Goal: Task Accomplishment & Management: Manage account settings

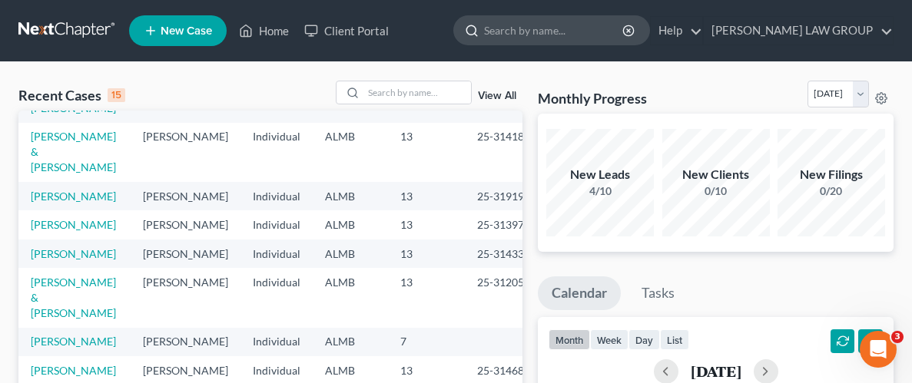
click at [581, 42] on input "search" at bounding box center [554, 30] width 141 height 28
type input "[PERSON_NAME]"
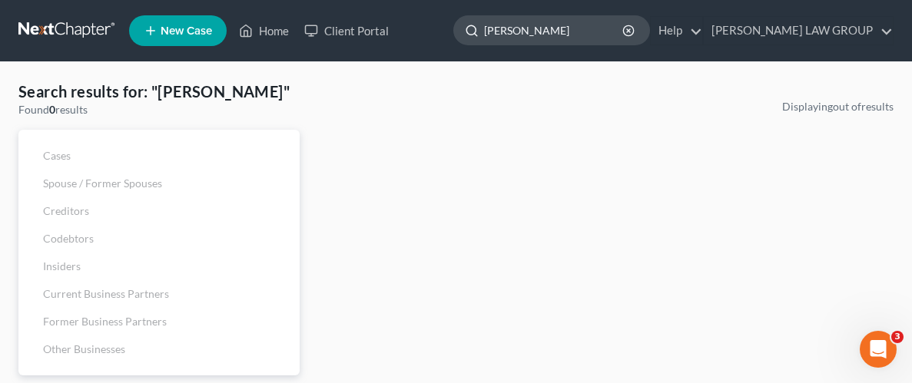
click at [577, 34] on input "[PERSON_NAME]" at bounding box center [554, 30] width 141 height 28
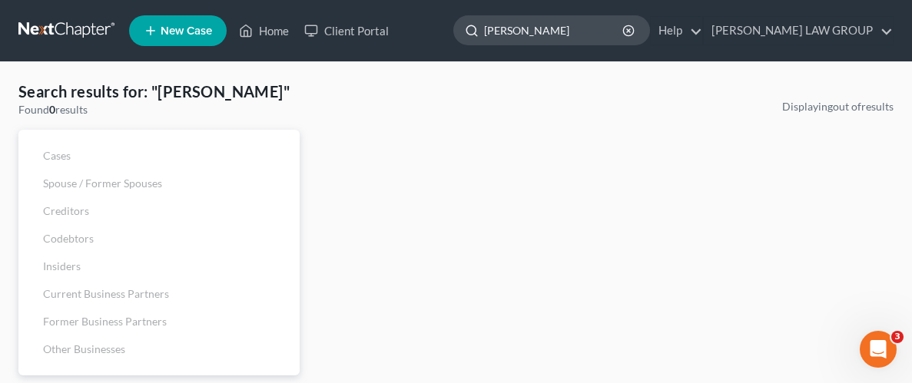
click at [577, 34] on input "[PERSON_NAME]" at bounding box center [554, 30] width 141 height 28
type input "Brown"
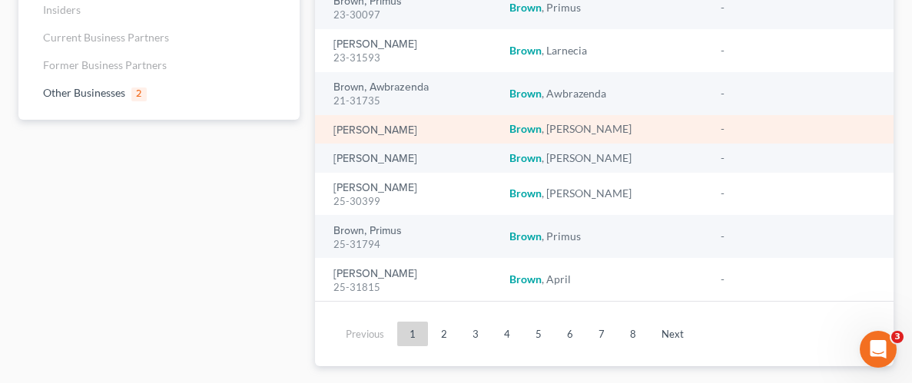
scroll to position [289, 0]
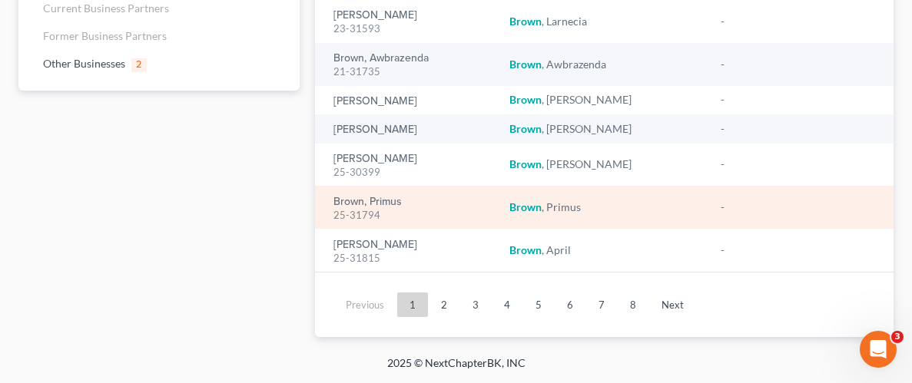
click at [385, 211] on div "25-31794" at bounding box center [409, 215] width 151 height 15
click at [377, 201] on link "Brown, Primus" at bounding box center [368, 202] width 68 height 11
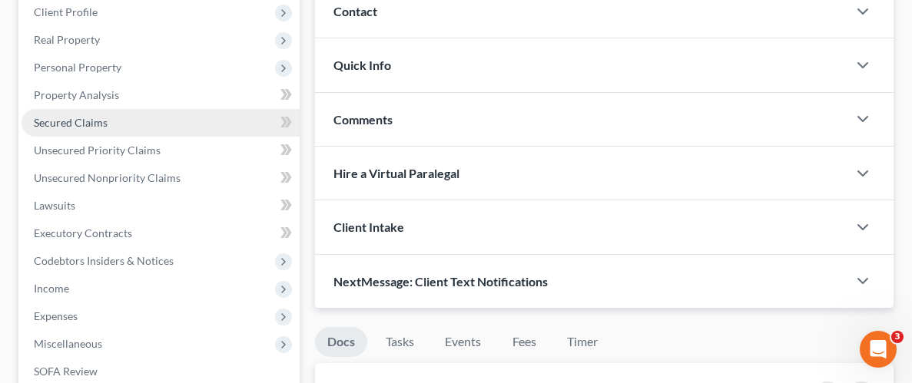
scroll to position [207, 0]
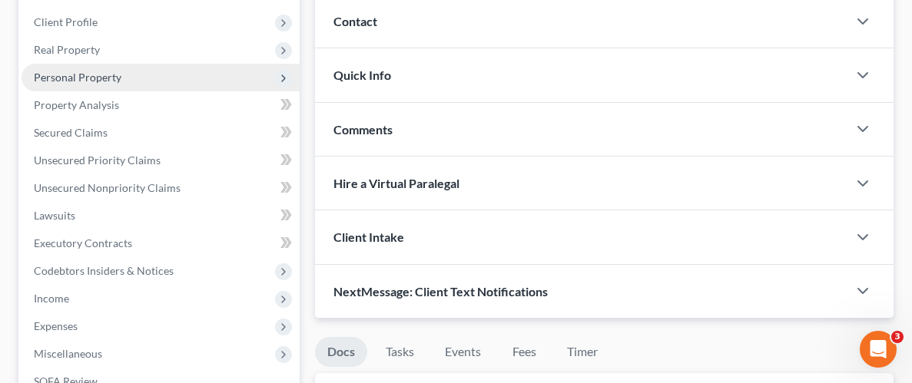
click at [80, 78] on span "Personal Property" at bounding box center [78, 77] width 88 height 13
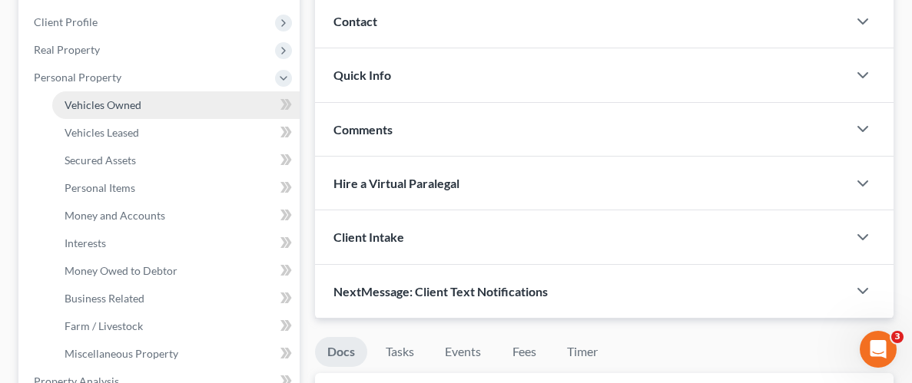
click at [93, 111] on link "Vehicles Owned" at bounding box center [175, 105] width 247 height 28
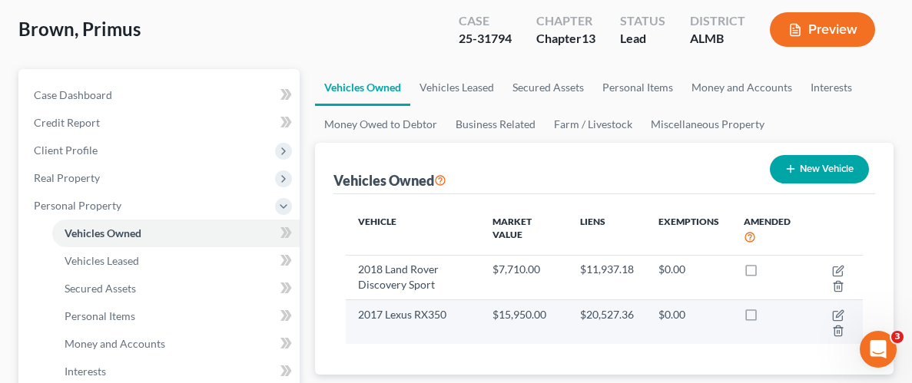
scroll to position [126, 0]
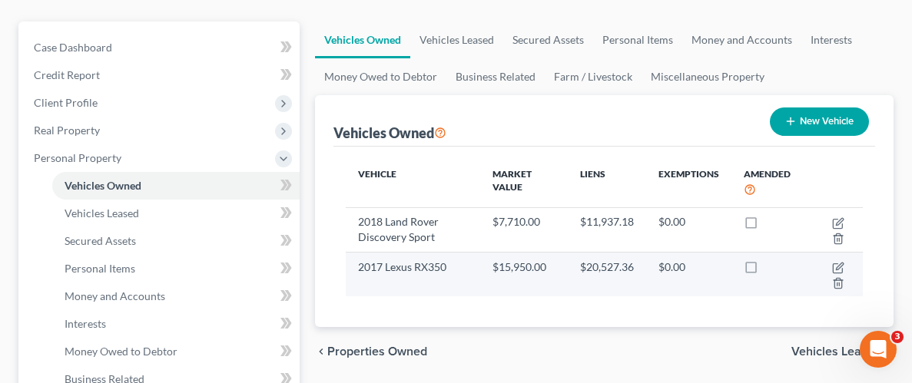
click at [407, 271] on td "2017 Lexus RX350" at bounding box center [413, 275] width 134 height 45
click at [836, 264] on icon "button" at bounding box center [838, 268] width 12 height 12
select select "0"
select select "9"
select select "2"
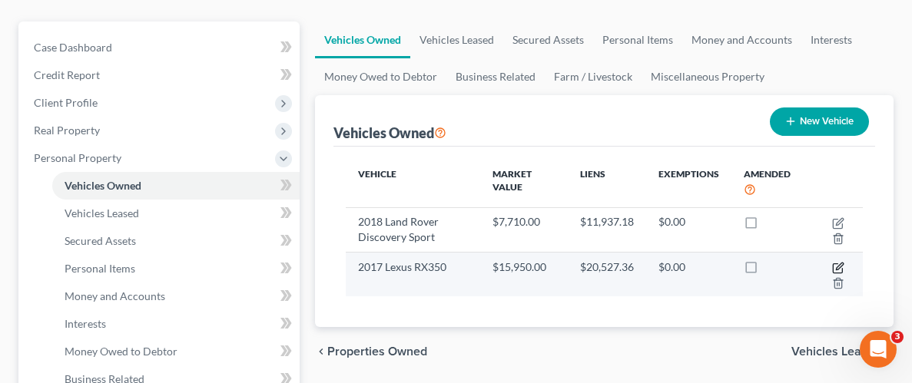
select select "0"
